Goal: Task Accomplishment & Management: Manage account settings

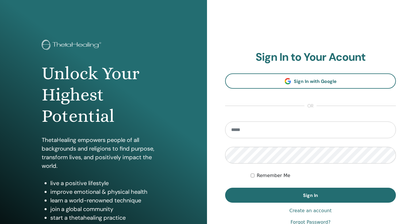
click at [258, 116] on section "Sign In to Your Acount Sign In with Google or Remember Me Sign In" at bounding box center [310, 127] width 171 height 152
click at [255, 131] on input "email" at bounding box center [310, 129] width 171 height 17
type input "**********"
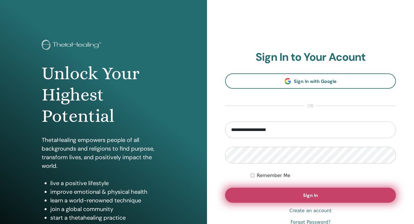
click at [287, 199] on button "Sign In" at bounding box center [310, 195] width 171 height 15
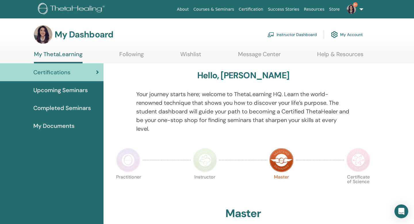
click at [309, 36] on link "Instructor Dashboard" at bounding box center [292, 34] width 49 height 13
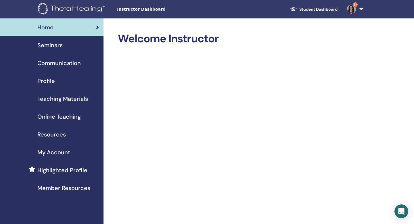
click at [57, 47] on span "Seminars" at bounding box center [49, 45] width 25 height 9
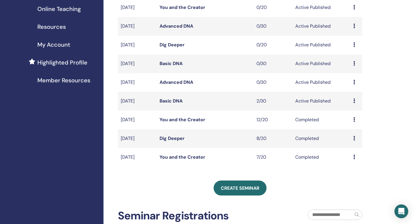
scroll to position [103, 0]
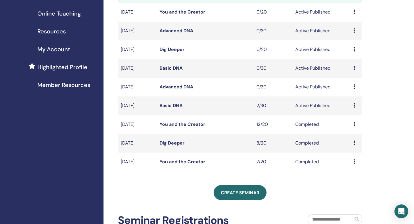
click at [179, 104] on link "Basic DNA" at bounding box center [171, 105] width 23 height 6
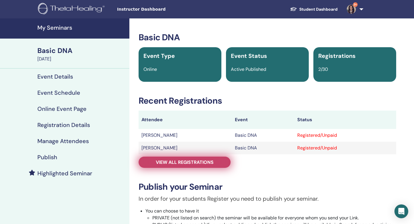
click at [193, 163] on span "View all registrations" at bounding box center [185, 162] width 58 height 6
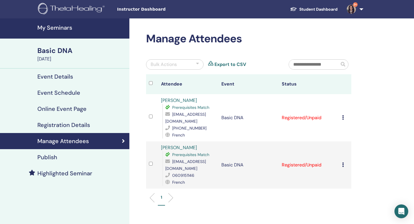
click at [59, 78] on h4 "Event Details" at bounding box center [55, 76] width 36 height 7
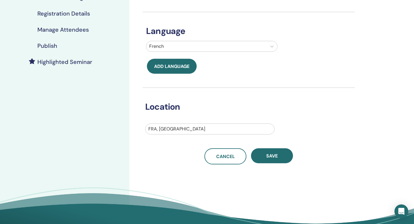
scroll to position [88, 0]
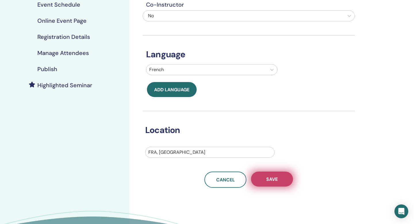
click at [269, 171] on button "Save" at bounding box center [272, 178] width 42 height 15
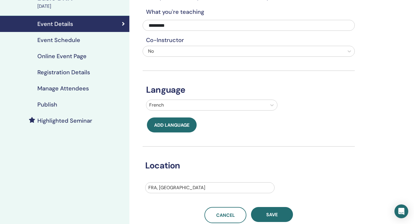
scroll to position [20, 0]
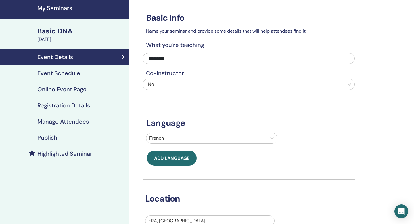
click at [69, 73] on h4 "Event Schedule" at bounding box center [58, 73] width 43 height 7
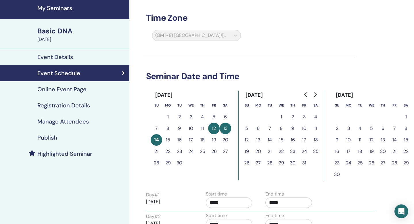
click at [169, 139] on button "15" at bounding box center [168, 140] width 12 height 12
click at [158, 139] on button "14" at bounding box center [157, 140] width 12 height 12
click at [167, 140] on button "15" at bounding box center [168, 140] width 12 height 12
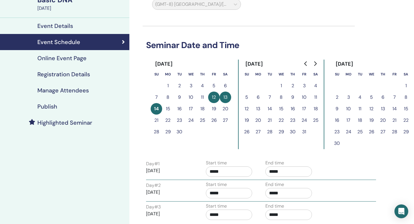
scroll to position [88, 0]
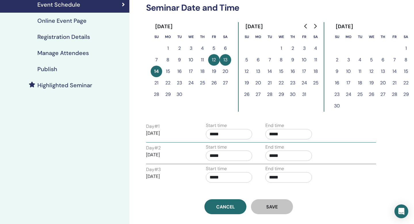
click at [168, 71] on button "15" at bounding box center [168, 72] width 12 height 12
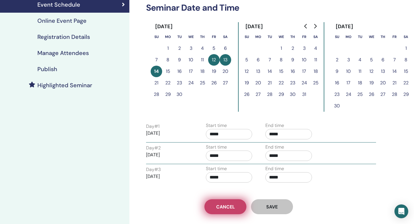
click at [220, 209] on span "Cancel" at bounding box center [225, 207] width 19 height 6
